Goal: Task Accomplishment & Management: Use online tool/utility

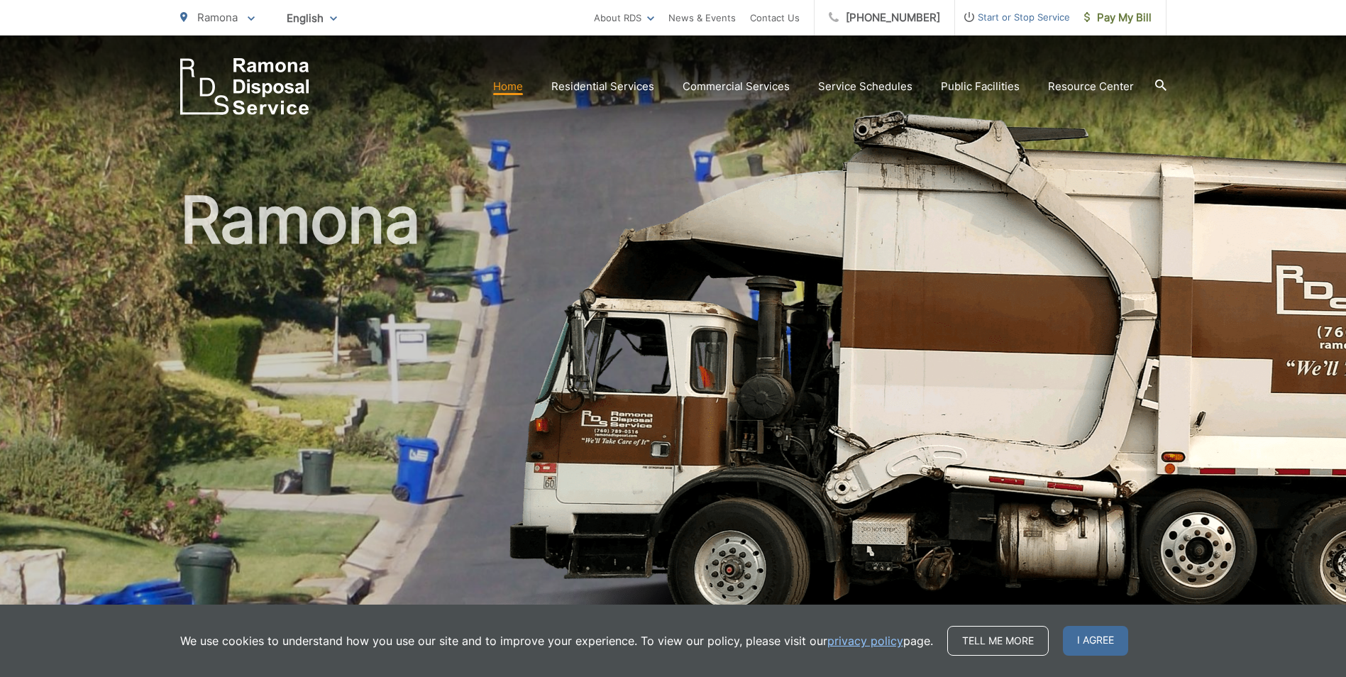
click at [924, 485] on h1 "Ramona" at bounding box center [673, 408] width 986 height 449
click at [1105, 641] on span "I agree" at bounding box center [1095, 641] width 65 height 30
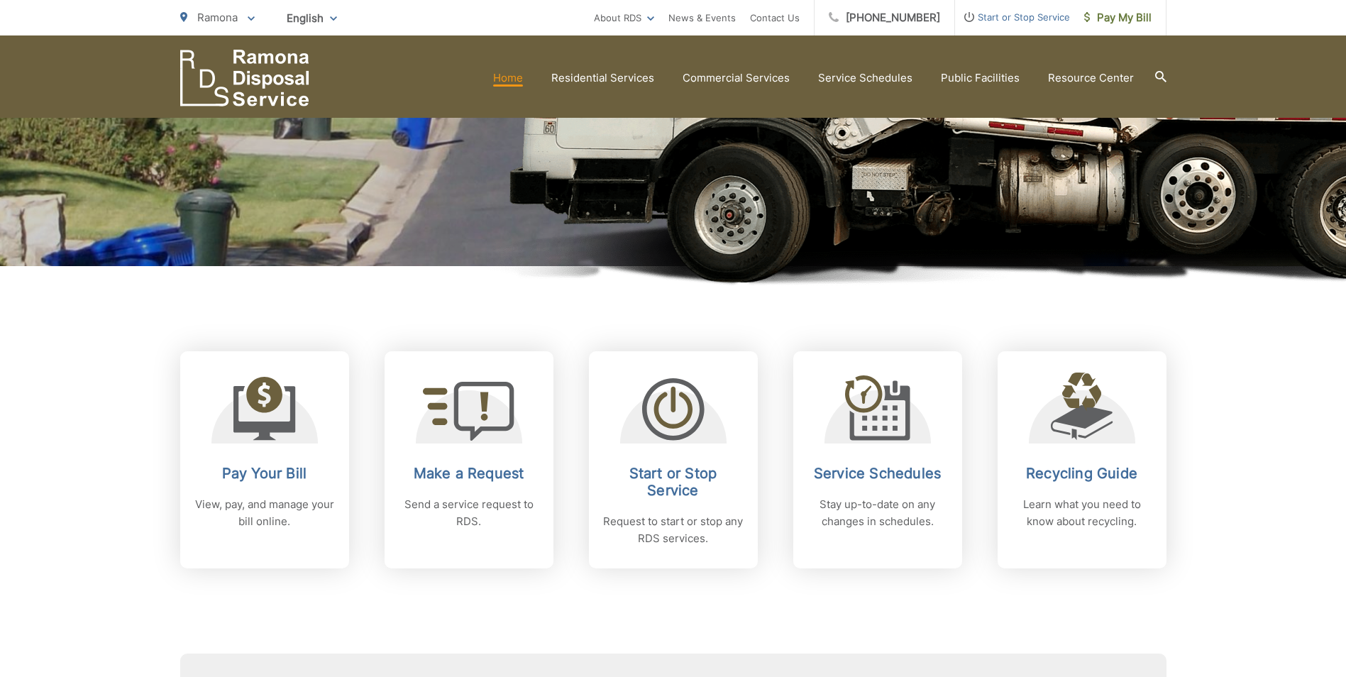
scroll to position [426, 0]
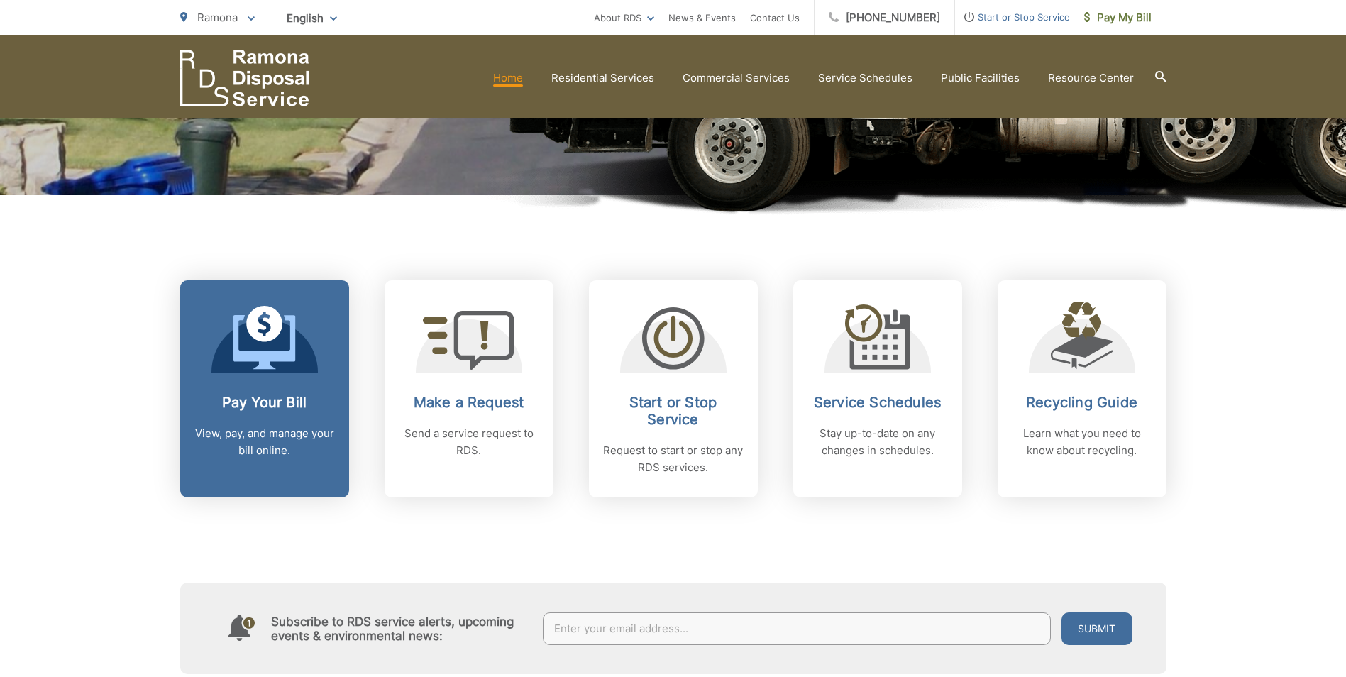
click at [233, 368] on icon at bounding box center [264, 338] width 62 height 64
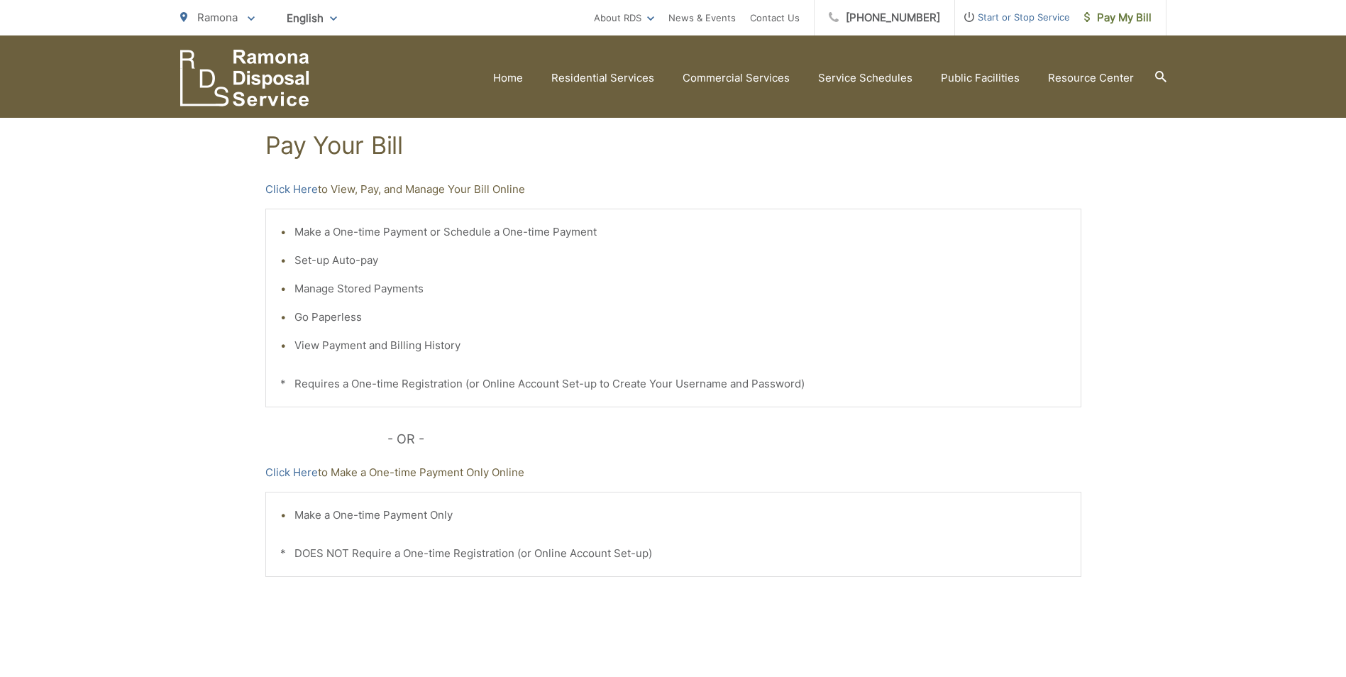
scroll to position [213, 0]
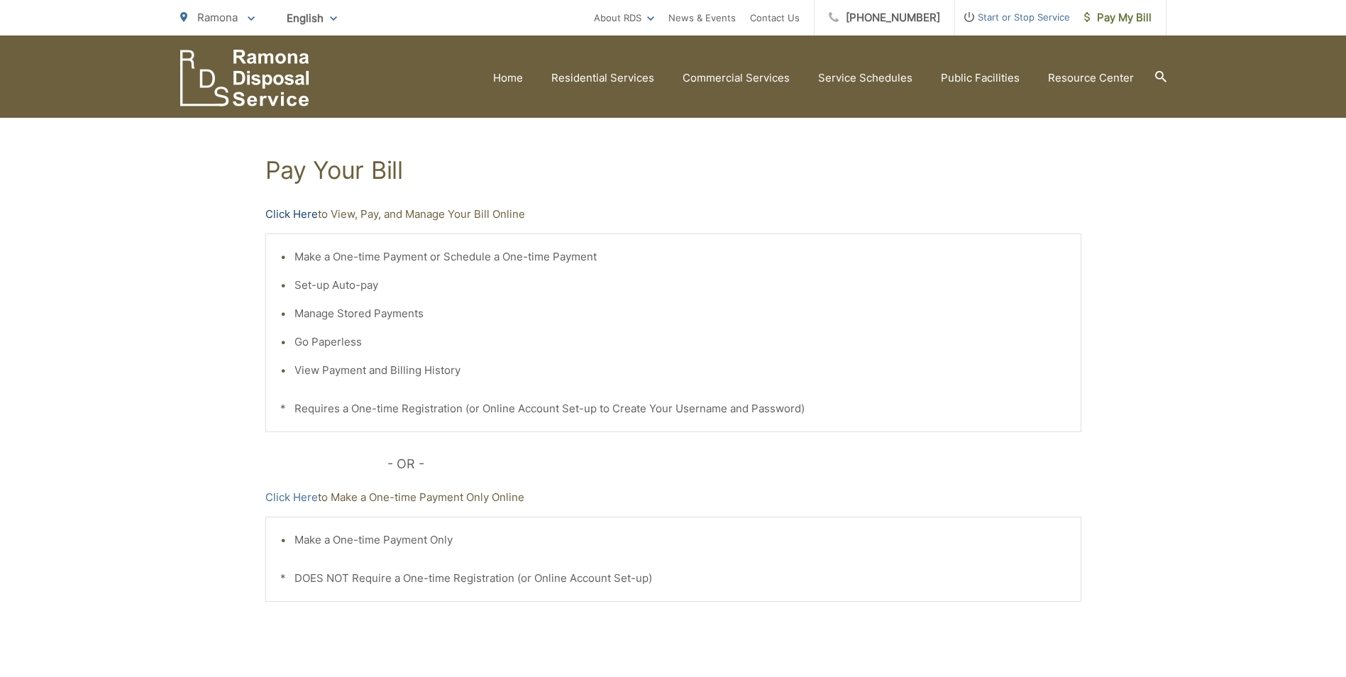
click at [292, 211] on link "Click Here" at bounding box center [291, 214] width 53 height 17
